Goal: Task Accomplishment & Management: Manage account settings

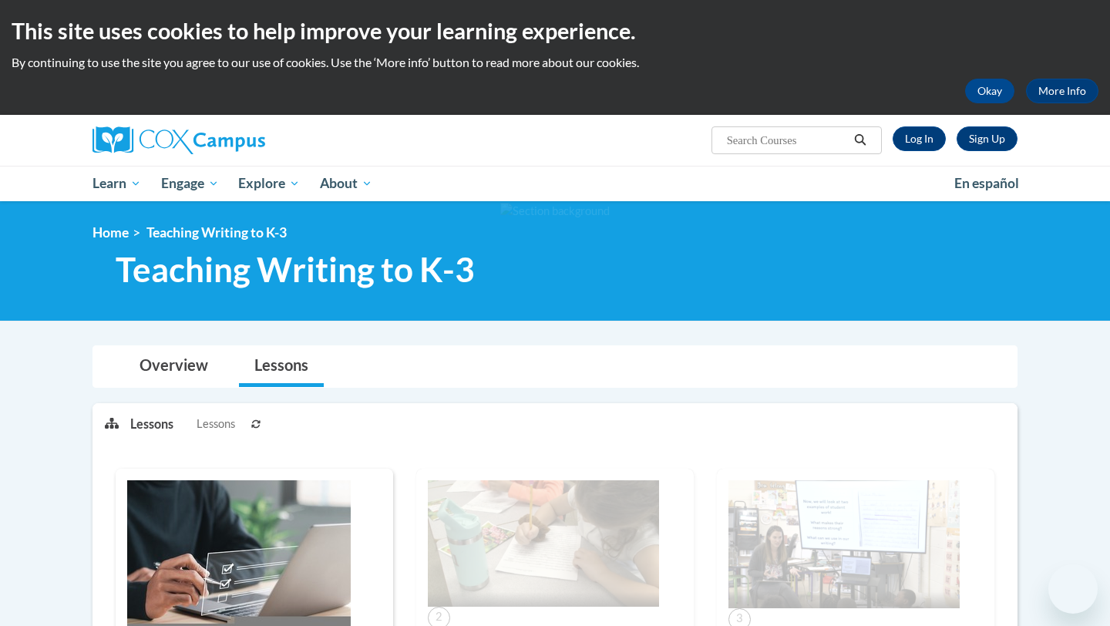
click at [935, 135] on link "Log In" at bounding box center [919, 138] width 53 height 25
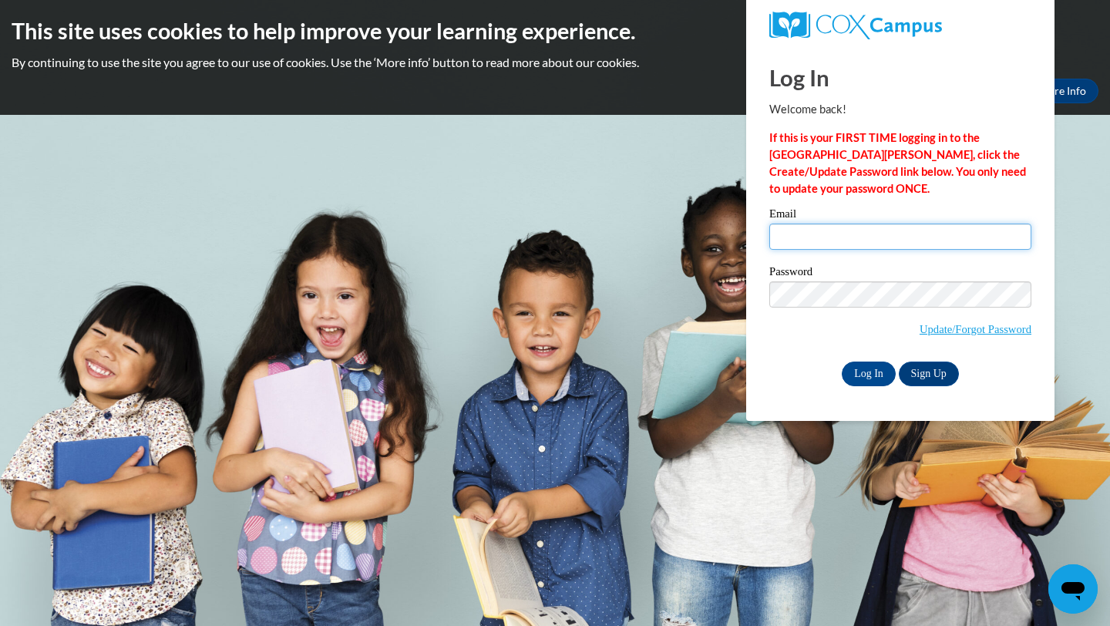
click at [820, 241] on input "Email" at bounding box center [900, 237] width 262 height 26
type input "caro_harwell@icloud.com331"
click at [870, 382] on input "Log In" at bounding box center [869, 374] width 54 height 25
